Goal: Information Seeking & Learning: Learn about a topic

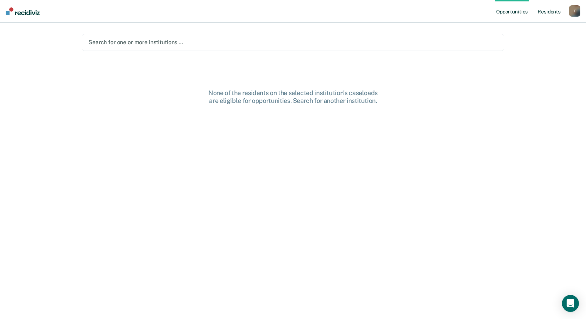
click at [550, 11] on link "Resident s" at bounding box center [549, 11] width 26 height 23
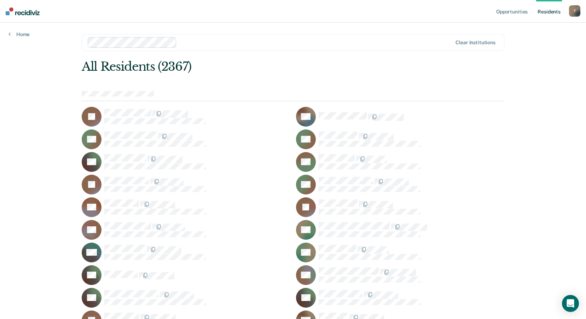
scroll to position [14097, 0]
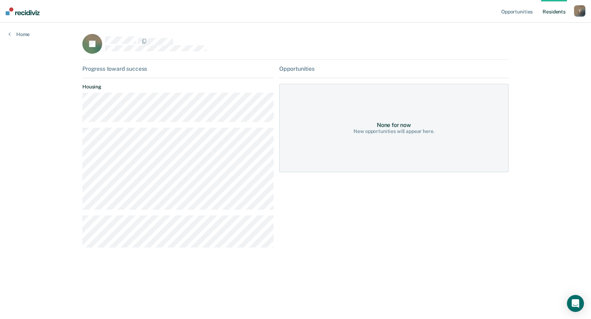
click at [21, 10] on img at bounding box center [23, 11] width 34 height 8
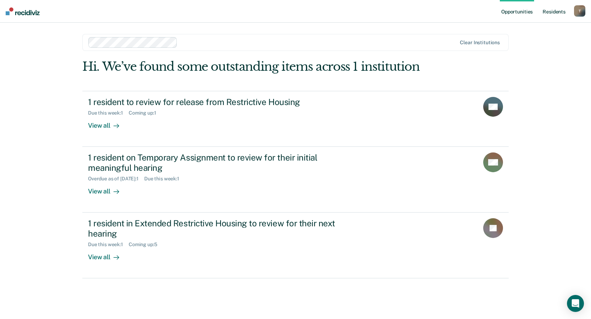
click at [554, 12] on link "Resident s" at bounding box center [554, 11] width 26 height 23
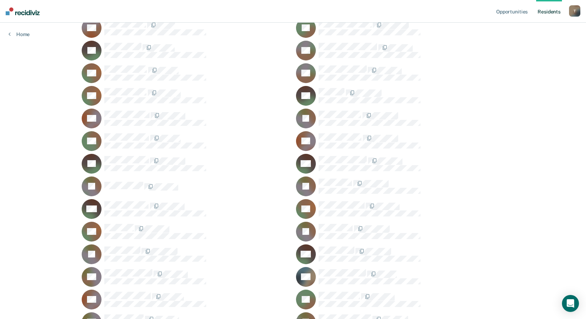
scroll to position [4683, 0]
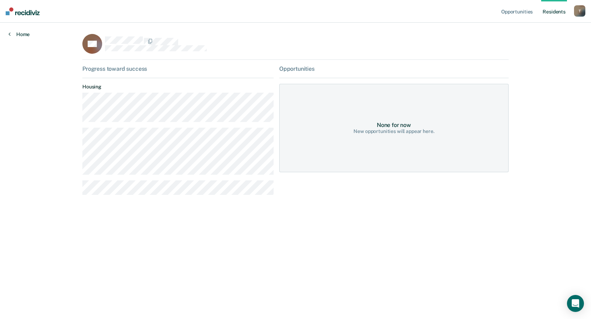
click at [24, 34] on link "Home" at bounding box center [18, 34] width 21 height 6
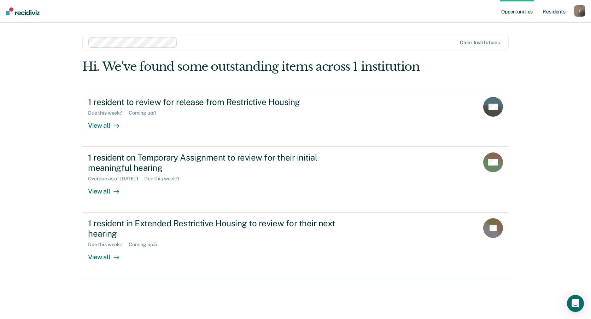
click at [554, 14] on link "Resident s" at bounding box center [554, 11] width 26 height 23
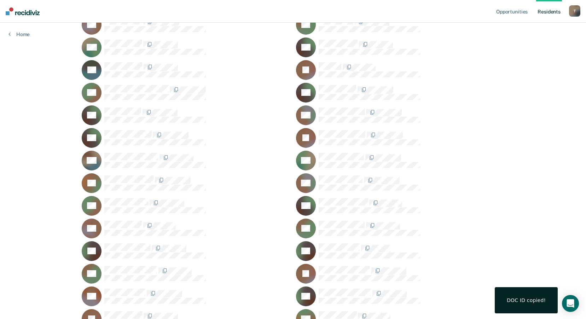
scroll to position [424, 0]
